Goal: Task Accomplishment & Management: Use online tool/utility

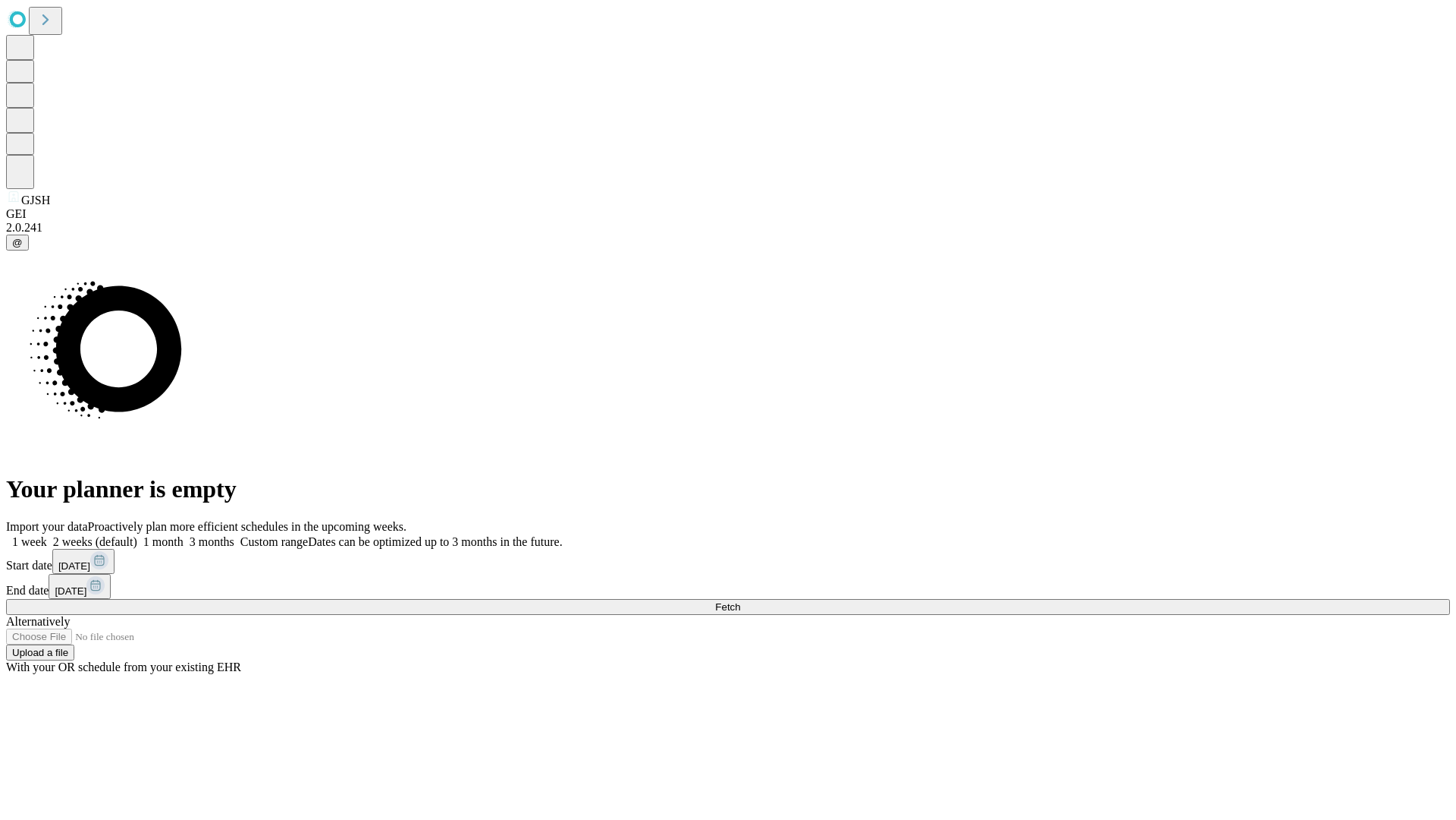
click at [740, 601] on span "Fetch" at bounding box center [728, 607] width 25 height 12
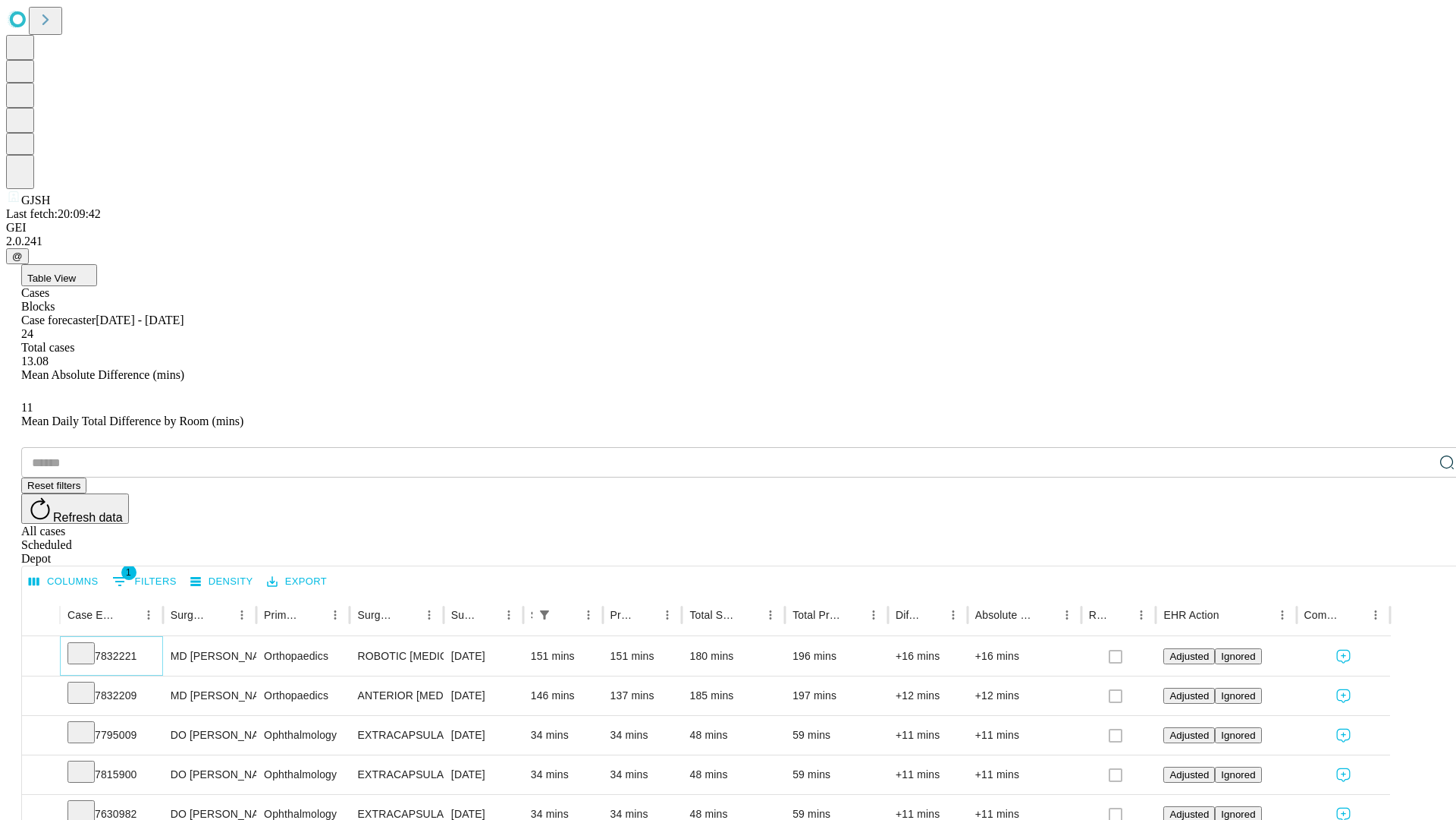
click at [89, 644] on icon at bounding box center [81, 652] width 15 height 15
